Goal: Task Accomplishment & Management: Manage account settings

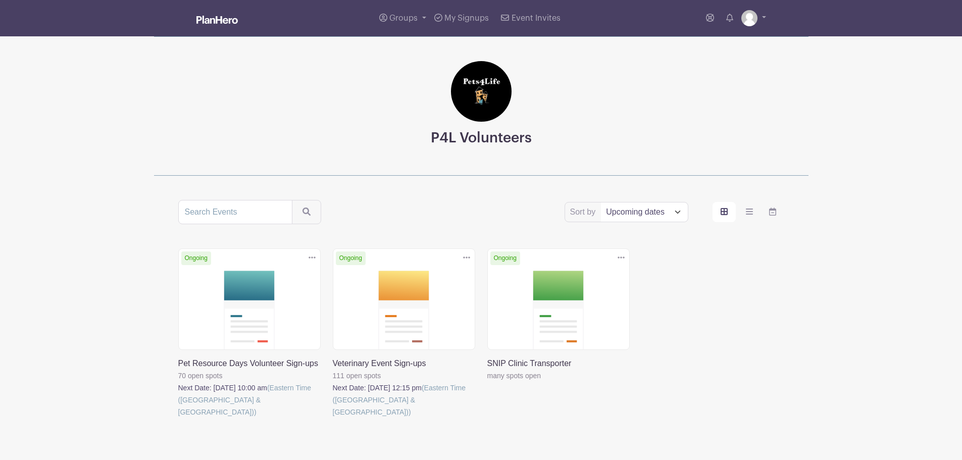
click at [487, 382] on link at bounding box center [487, 382] width 0 height 0
click at [333, 418] on link at bounding box center [333, 418] width 0 height 0
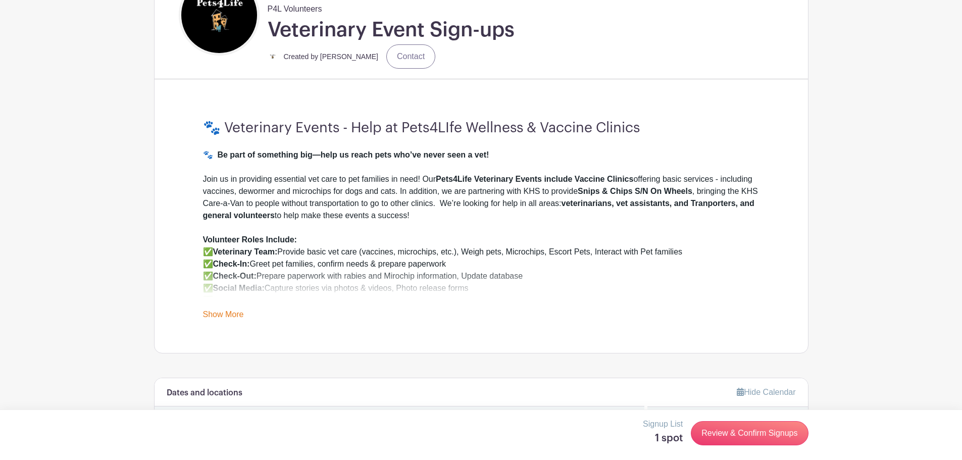
scroll to position [303, 0]
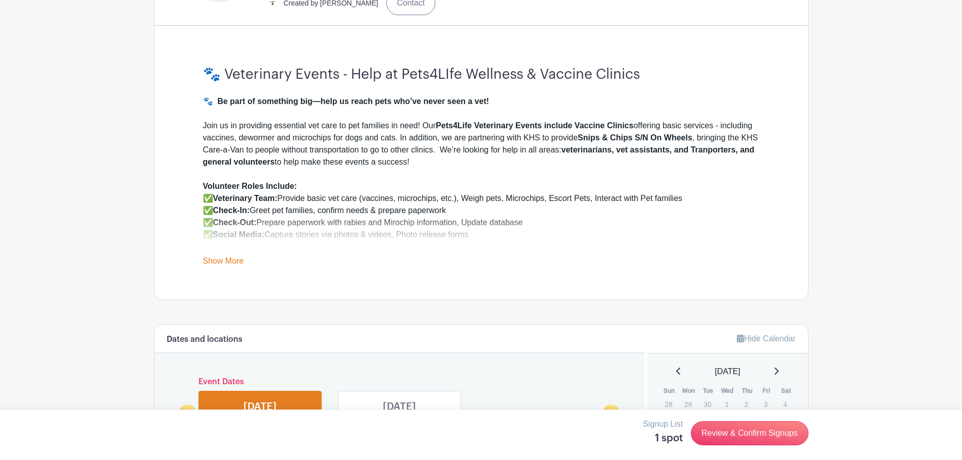
click at [219, 266] on link "Show More" at bounding box center [223, 263] width 41 height 13
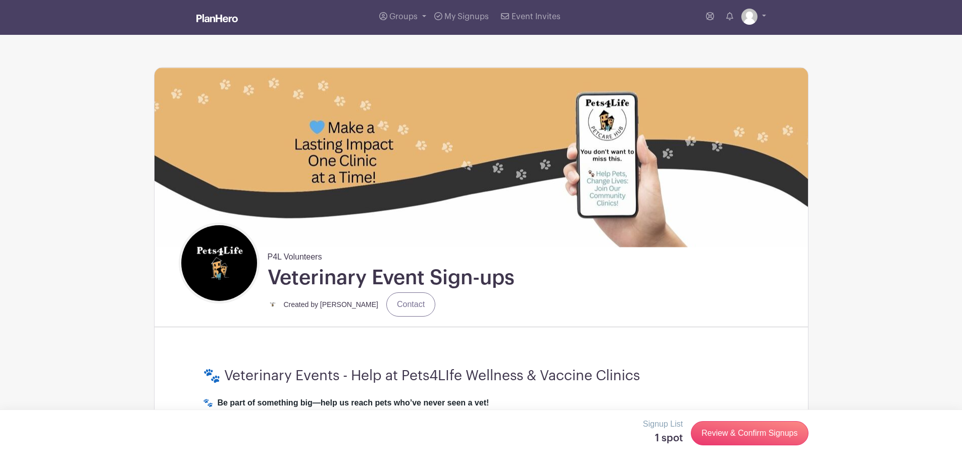
scroll to position [0, 0]
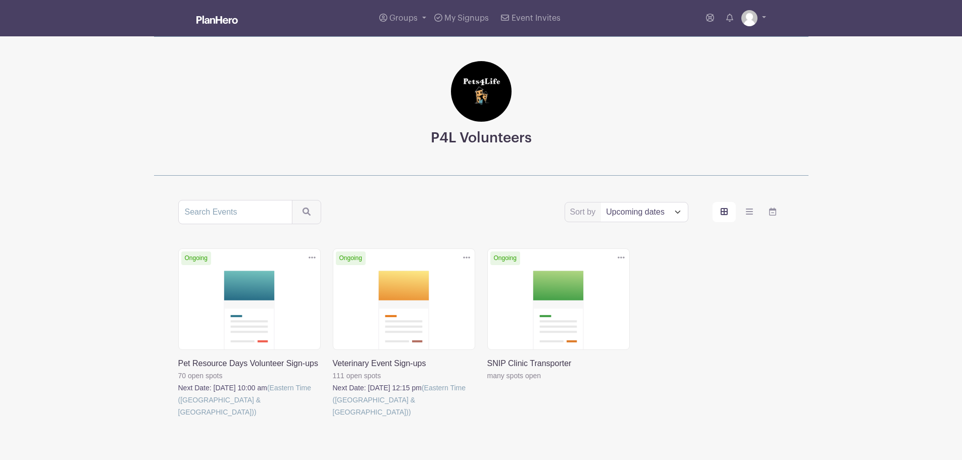
click at [178, 418] on link at bounding box center [178, 418] width 0 height 0
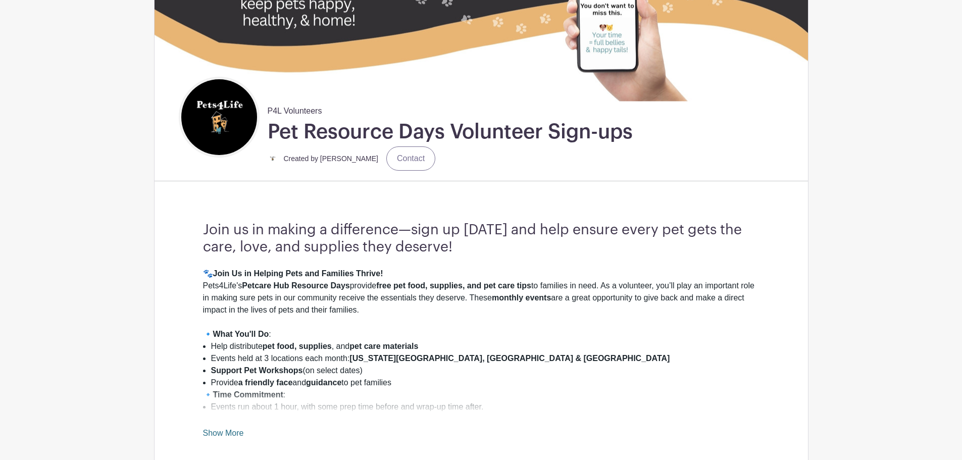
scroll to position [152, 0]
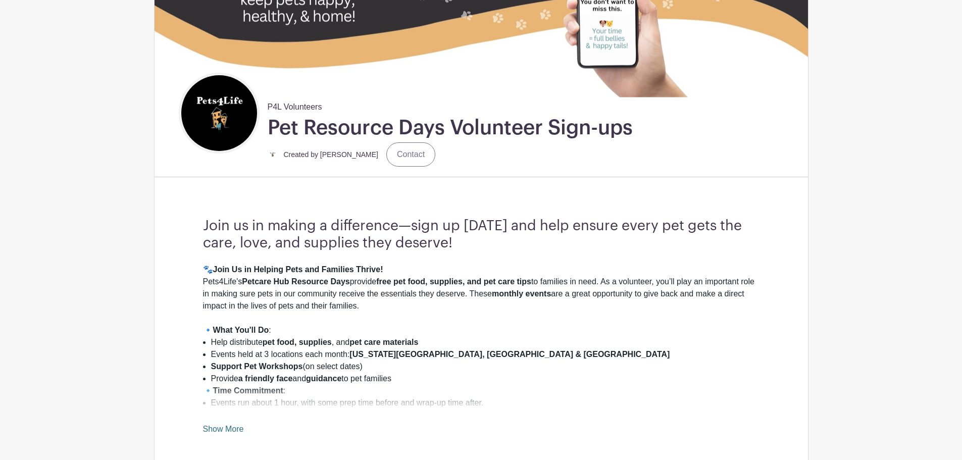
click at [222, 430] on link "Show More" at bounding box center [223, 431] width 41 height 13
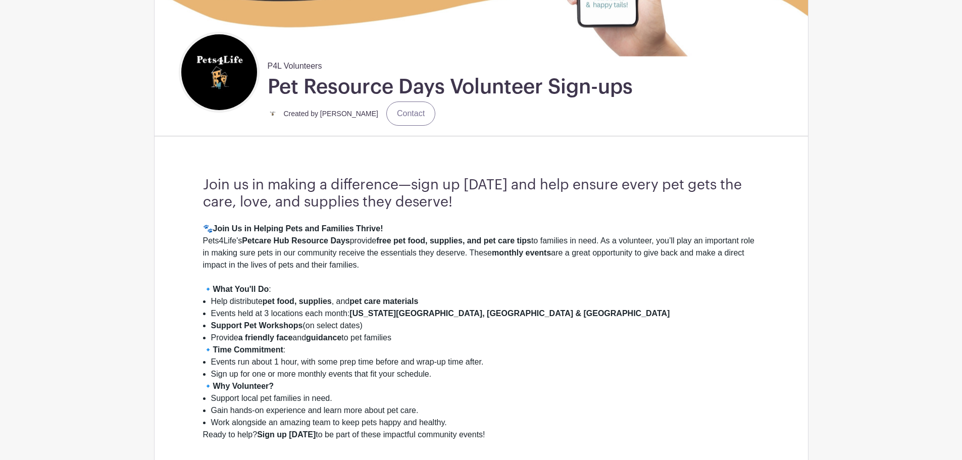
scroll to position [0, 0]
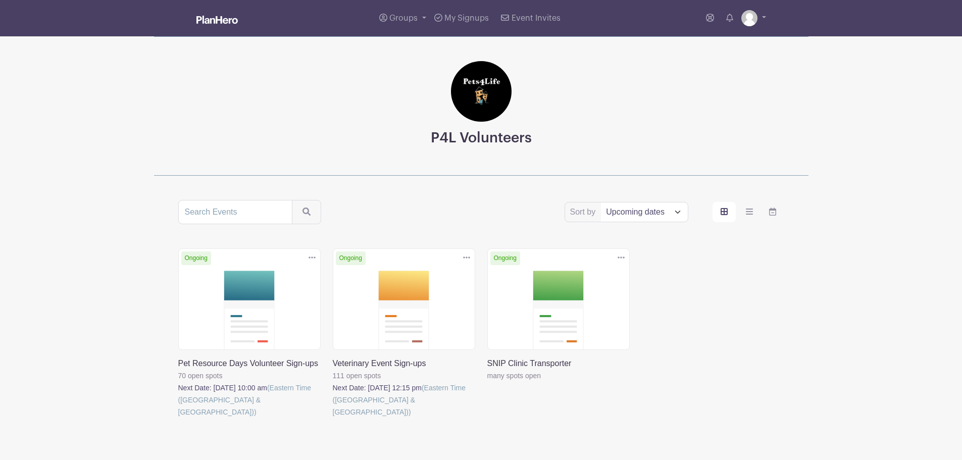
click at [487, 382] on link at bounding box center [487, 382] width 0 height 0
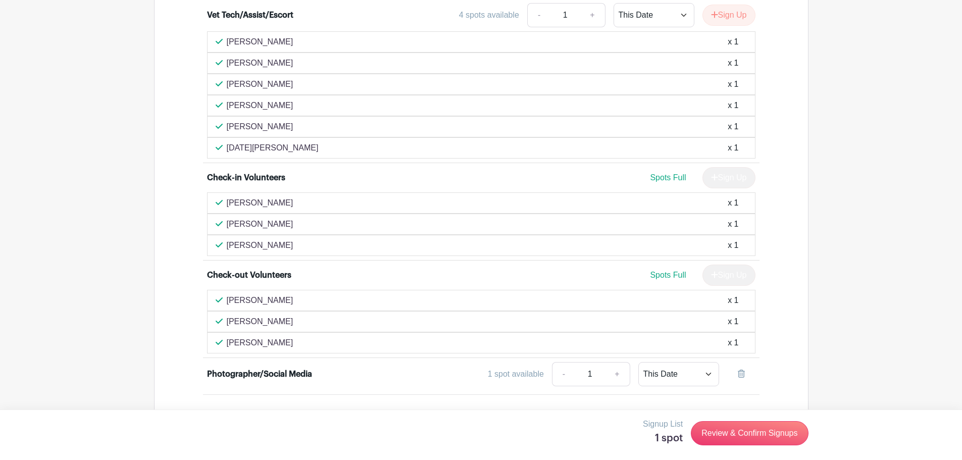
scroll to position [1127, 0]
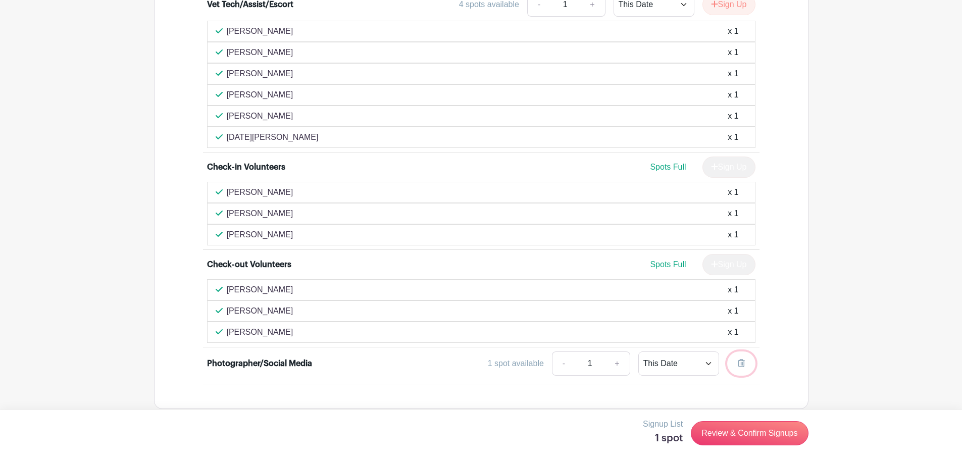
click at [746, 352] on link at bounding box center [741, 364] width 28 height 24
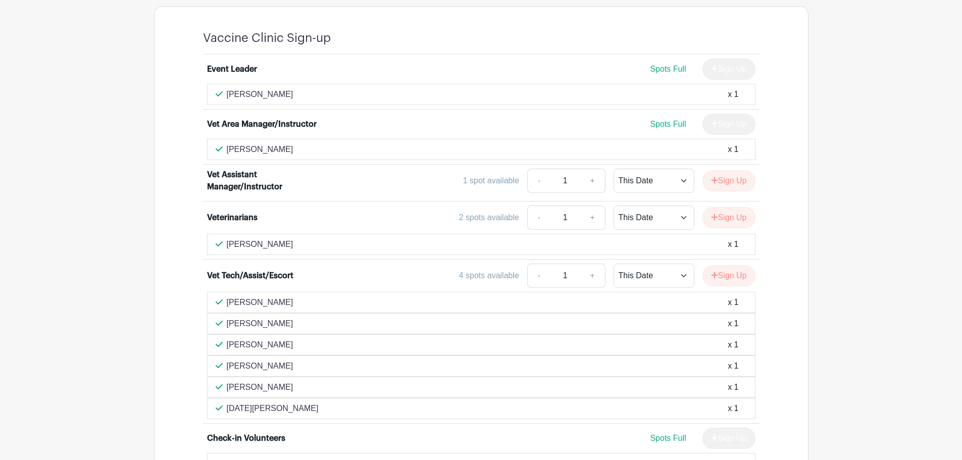
scroll to position [824, 0]
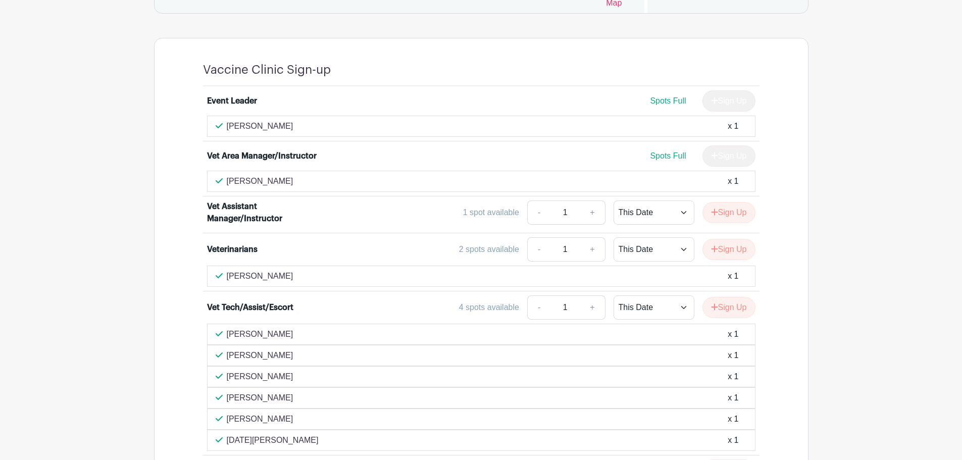
drag, startPoint x: 423, startPoint y: 216, endPoint x: 403, endPoint y: 224, distance: 21.5
